Goal: Task Accomplishment & Management: Complete application form

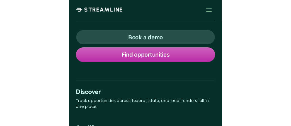
scroll to position [34, 0]
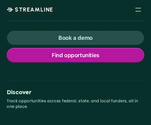
click at [82, 57] on p "Find opportunities" at bounding box center [76, 54] width 48 height 7
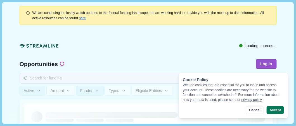
scroll to position [0, 0]
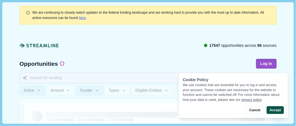
click at [278, 111] on button "Accept" at bounding box center [274, 110] width 17 height 8
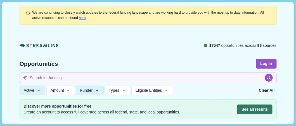
scroll to position [7, 0]
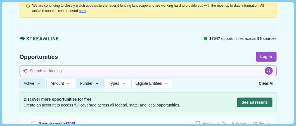
click at [107, 67] on input at bounding box center [148, 71] width 257 height 11
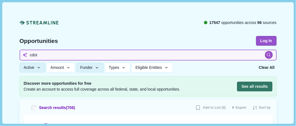
type input "cdot"
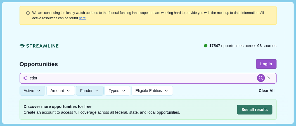
click at [226, 75] on input "cdot" at bounding box center [148, 78] width 257 height 11
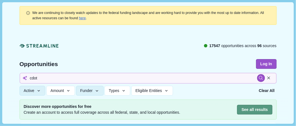
click at [246, 112] on button "See all results" at bounding box center [254, 110] width 35 height 10
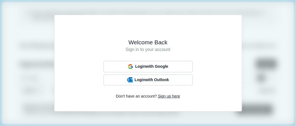
click at [168, 96] on span "Sign up here" at bounding box center [169, 97] width 22 height 6
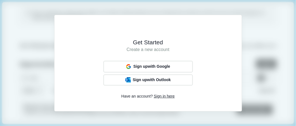
click at [165, 96] on span "Sign in here" at bounding box center [164, 97] width 21 height 6
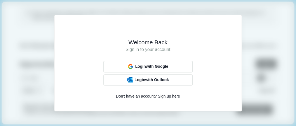
scroll to position [11, 0]
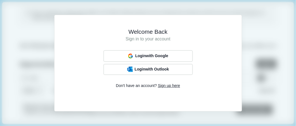
click at [167, 86] on span "Sign up here" at bounding box center [169, 86] width 22 height 6
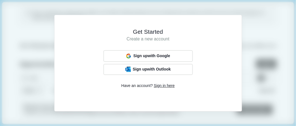
scroll to position [0, 0]
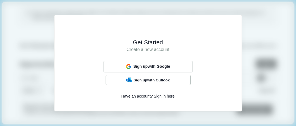
click at [158, 80] on span "Sign up with Outlook" at bounding box center [151, 80] width 36 height 4
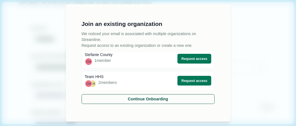
scroll to position [3, 0]
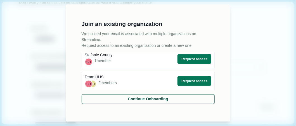
click at [236, 62] on div "Join an existing organization We noticed your email is associated with multiple…" at bounding box center [148, 63] width 296 height 126
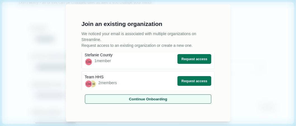
click at [175, 102] on button "Continue Onboarding" at bounding box center [148, 98] width 126 height 9
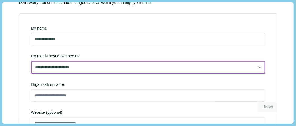
click at [110, 71] on select "**********" at bounding box center [148, 67] width 234 height 13
click at [31, 73] on select "**********" at bounding box center [148, 67] width 234 height 13
select select "**********"
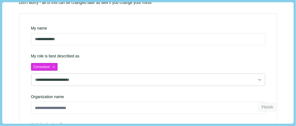
click at [90, 107] on div "Finish" at bounding box center [148, 110] width 258 height 27
click at [88, 108] on div "Finish" at bounding box center [148, 110] width 258 height 27
click at [64, 108] on div "Finish" at bounding box center [148, 110] width 258 height 27
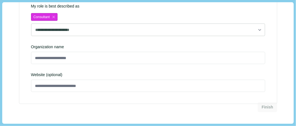
scroll to position [100, 0]
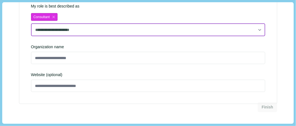
click at [64, 29] on select "**********" at bounding box center [148, 29] width 234 height 13
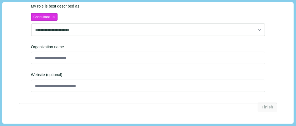
click at [22, 34] on div "**********" at bounding box center [148, 33] width 258 height 141
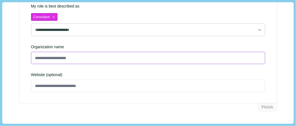
click at [54, 59] on input at bounding box center [148, 58] width 234 height 12
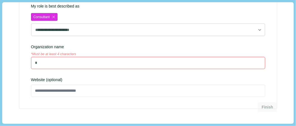
type input "*"
